Goal: Communication & Community: Answer question/provide support

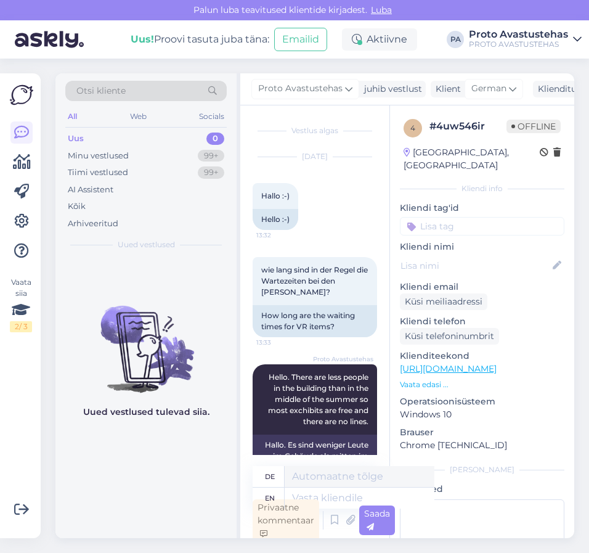
scroll to position [91, 0]
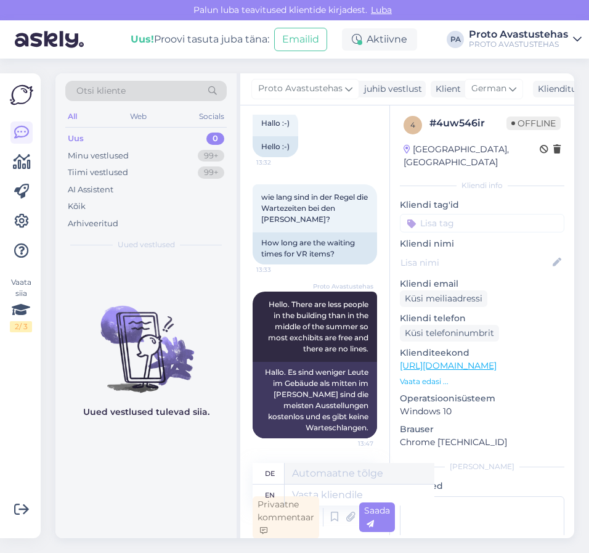
click at [83, 137] on div "Uus" at bounding box center [76, 139] width 16 height 12
click at [84, 156] on div "Minu vestlused" at bounding box center [98, 156] width 61 height 12
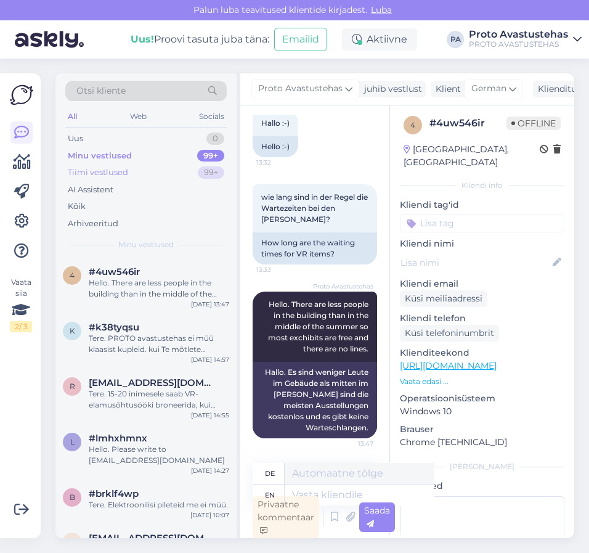
click at [100, 168] on div "Tiimi vestlused" at bounding box center [98, 172] width 60 height 12
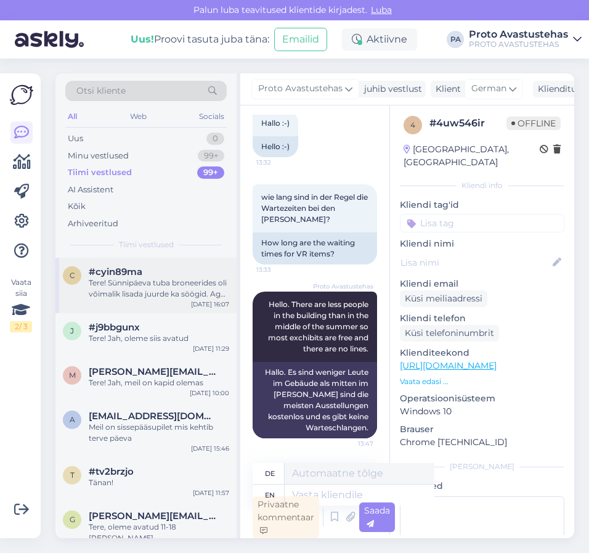
click at [134, 291] on div "Tere! Sünnipäeva tuba broneerides oli võimalik lisada juurde ka söögid. Aga het…" at bounding box center [159, 288] width 141 height 22
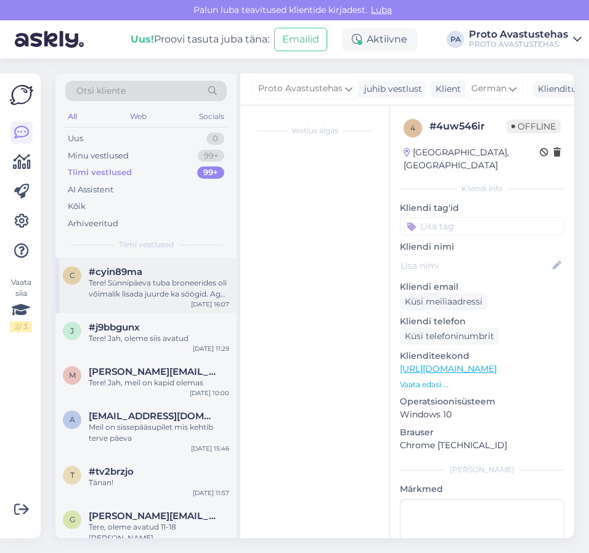
scroll to position [0, 0]
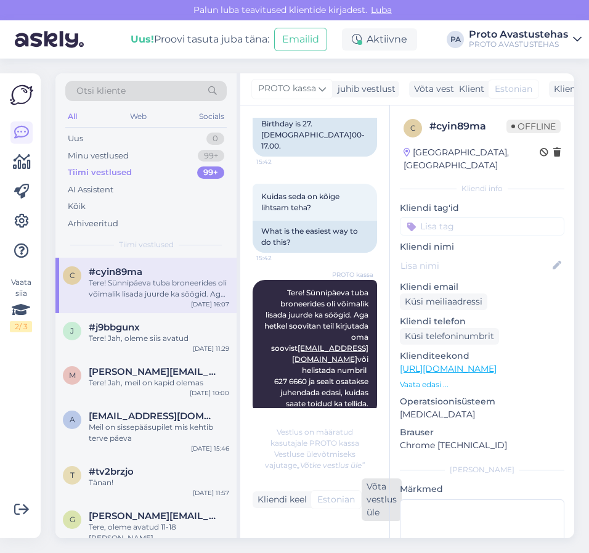
click at [378, 497] on div "Võta vestlus üle" at bounding box center [382, 499] width 40 height 43
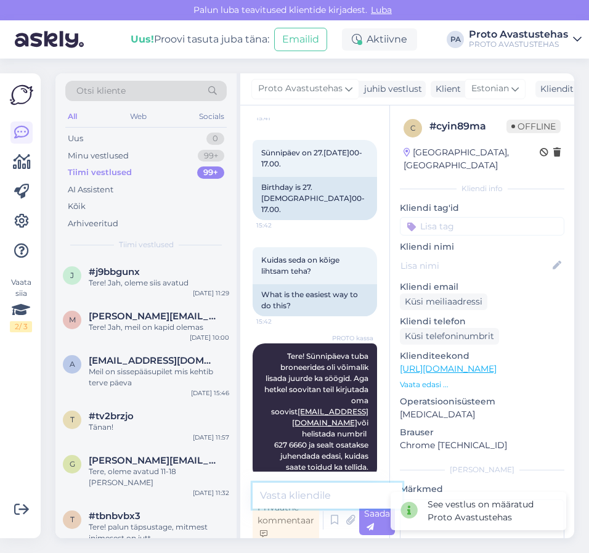
click at [331, 494] on textarea at bounding box center [328, 496] width 150 height 26
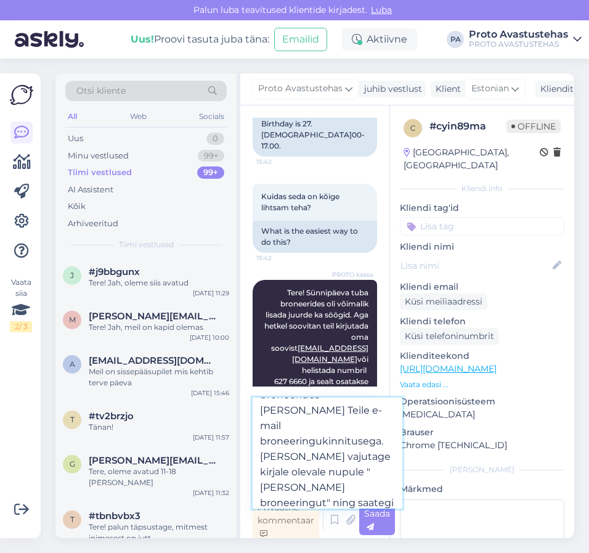
scroll to position [46, 0]
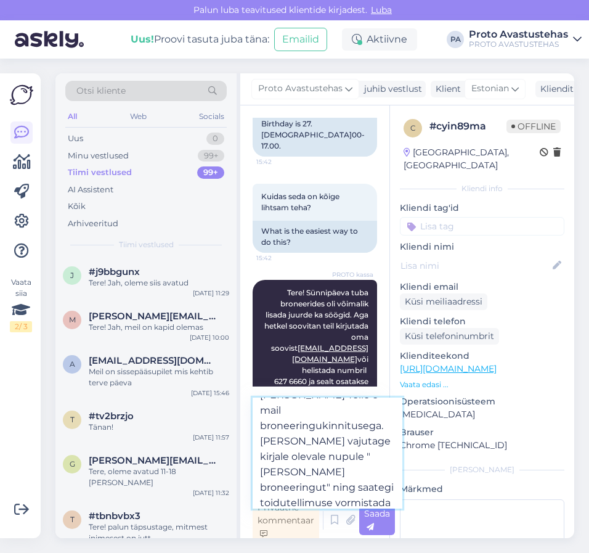
type textarea "Tere. Sünnipäevapidu broneerides [PERSON_NAME] Teile e-mail broneeringukinnitus…"
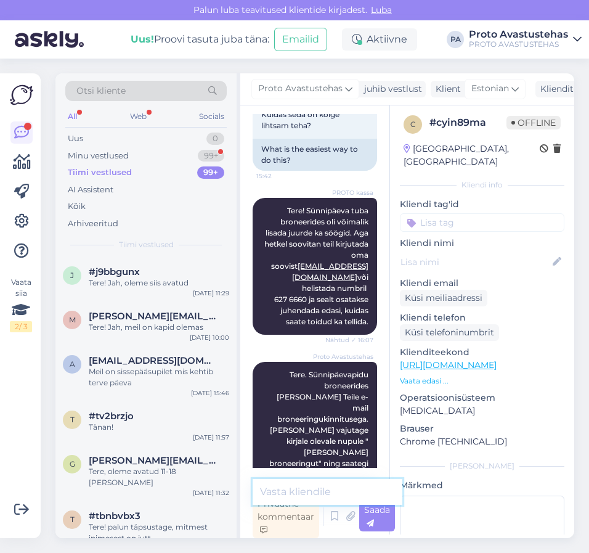
scroll to position [430, 0]
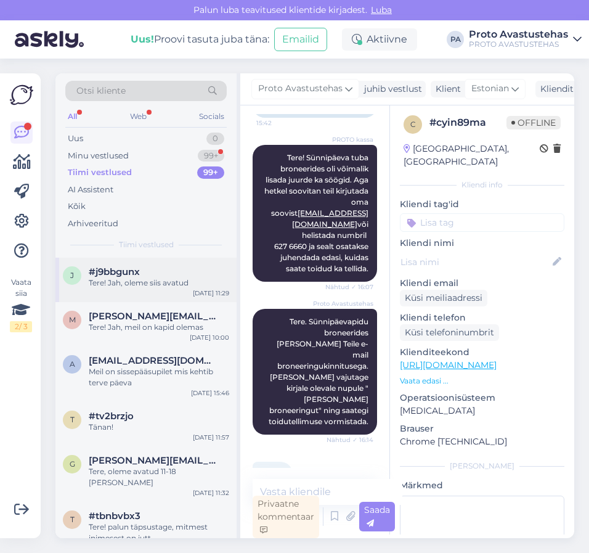
click at [156, 279] on div "Tere! Jah, oleme siis avatud" at bounding box center [159, 282] width 141 height 11
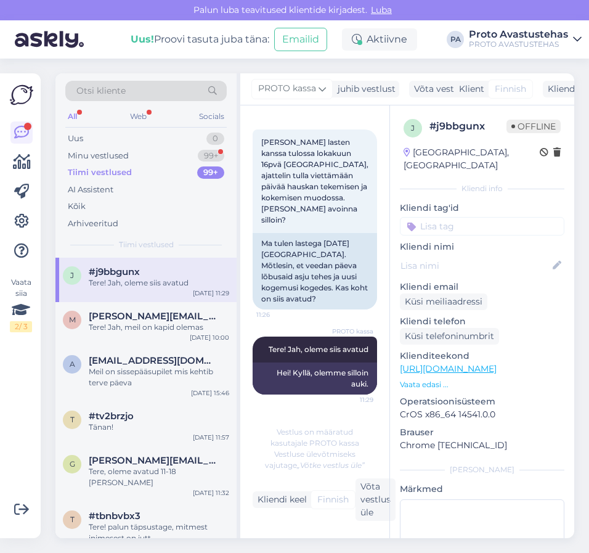
scroll to position [0, 0]
click at [105, 151] on div "Minu vestlused" at bounding box center [98, 156] width 61 height 12
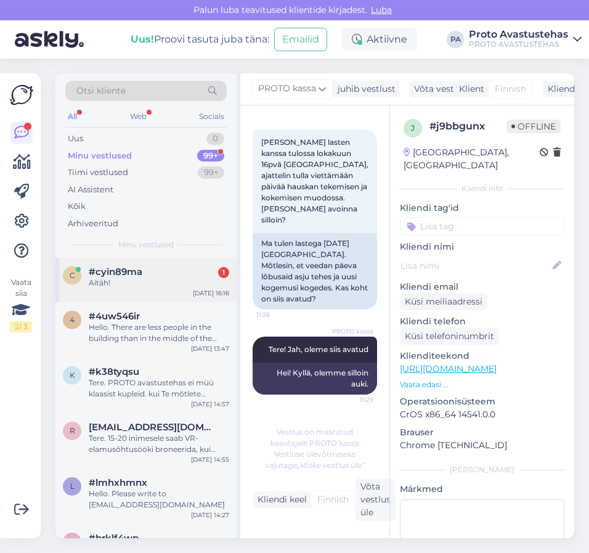
click at [116, 282] on div "Aitäh!" at bounding box center [159, 282] width 141 height 11
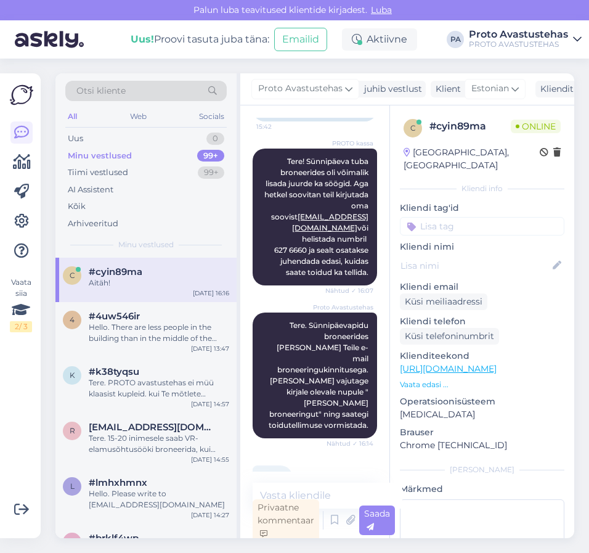
scroll to position [4, 0]
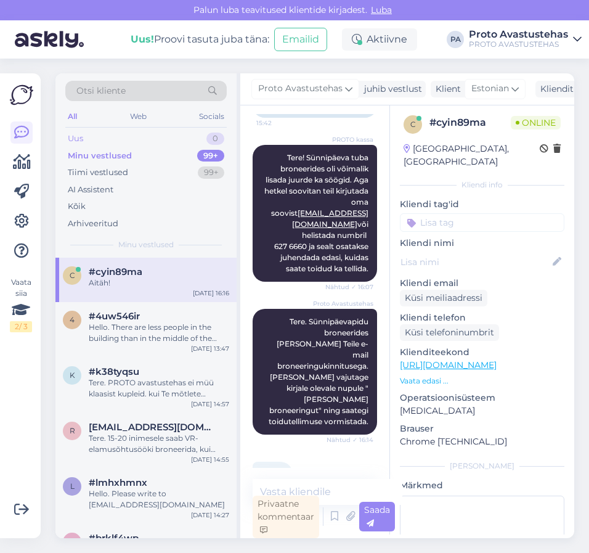
click at [81, 136] on div "Uus" at bounding box center [75, 139] width 15 height 12
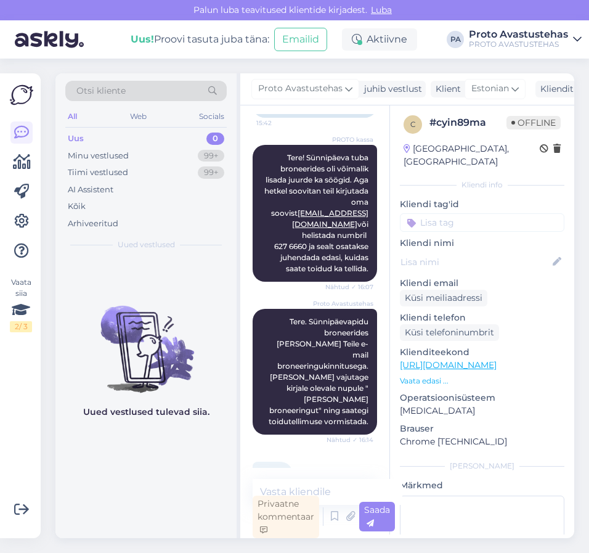
click at [80, 140] on div "Uus" at bounding box center [76, 139] width 16 height 12
